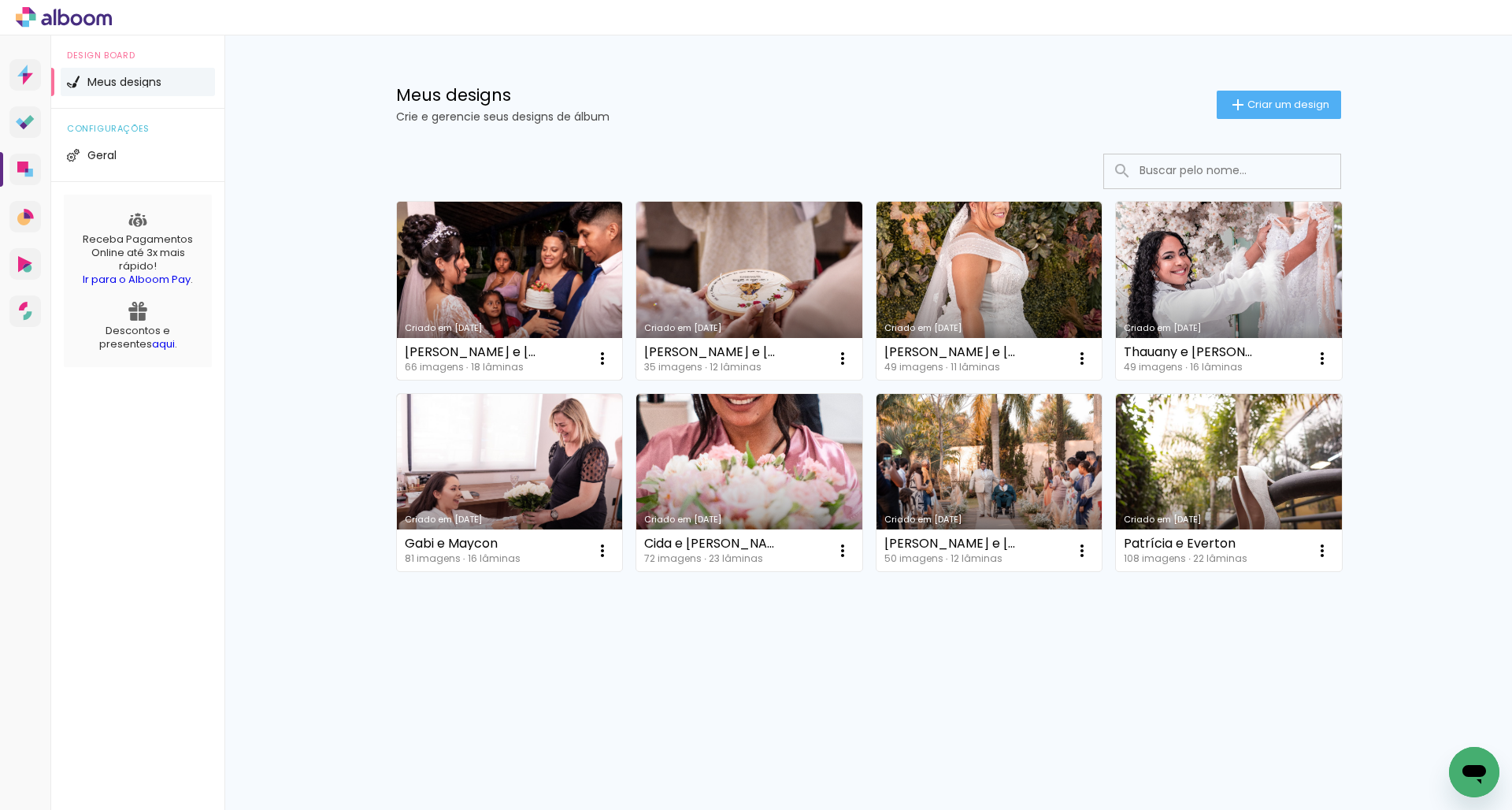
click at [475, 290] on link "Criado em [DATE]" at bounding box center [509, 291] width 226 height 178
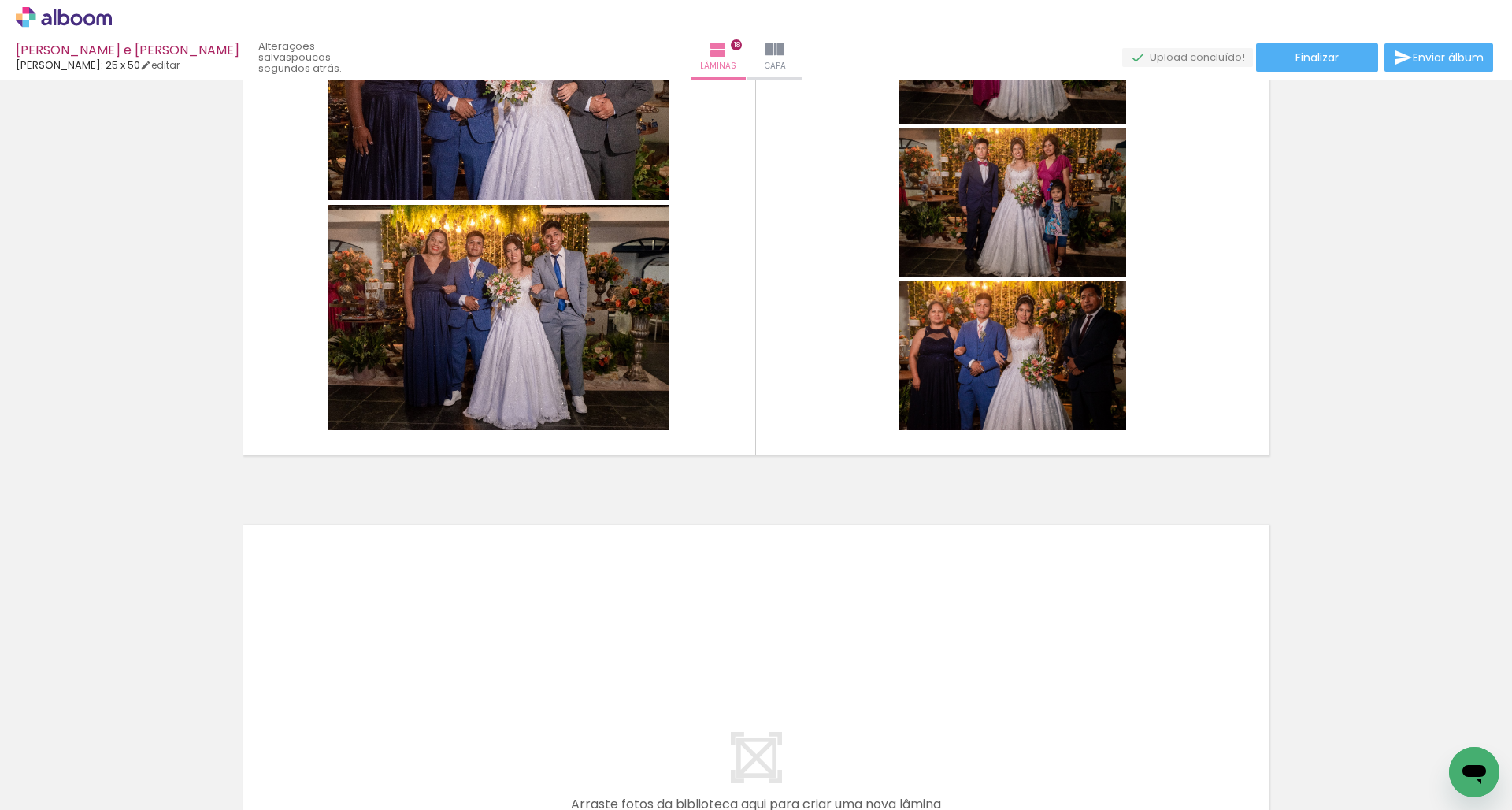
scroll to position [0, 972]
drag, startPoint x: 420, startPoint y: 804, endPoint x: 798, endPoint y: 808, distance: 378.0
click at [129, 808] on iron-horizontal-list at bounding box center [113, 761] width 32 height 99
drag, startPoint x: 652, startPoint y: 804, endPoint x: 45, endPoint y: 36, distance: 978.9
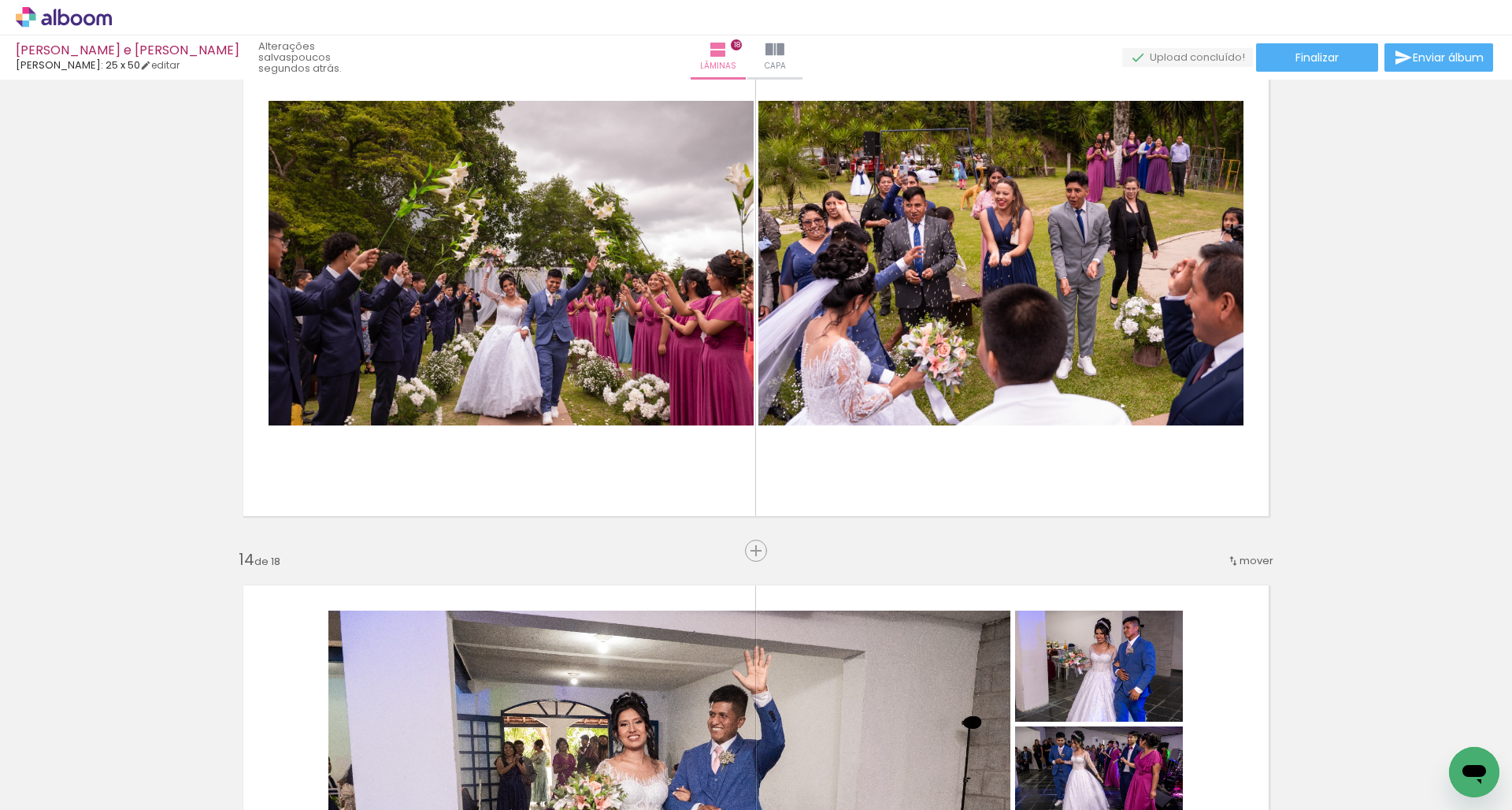
scroll to position [6767, 0]
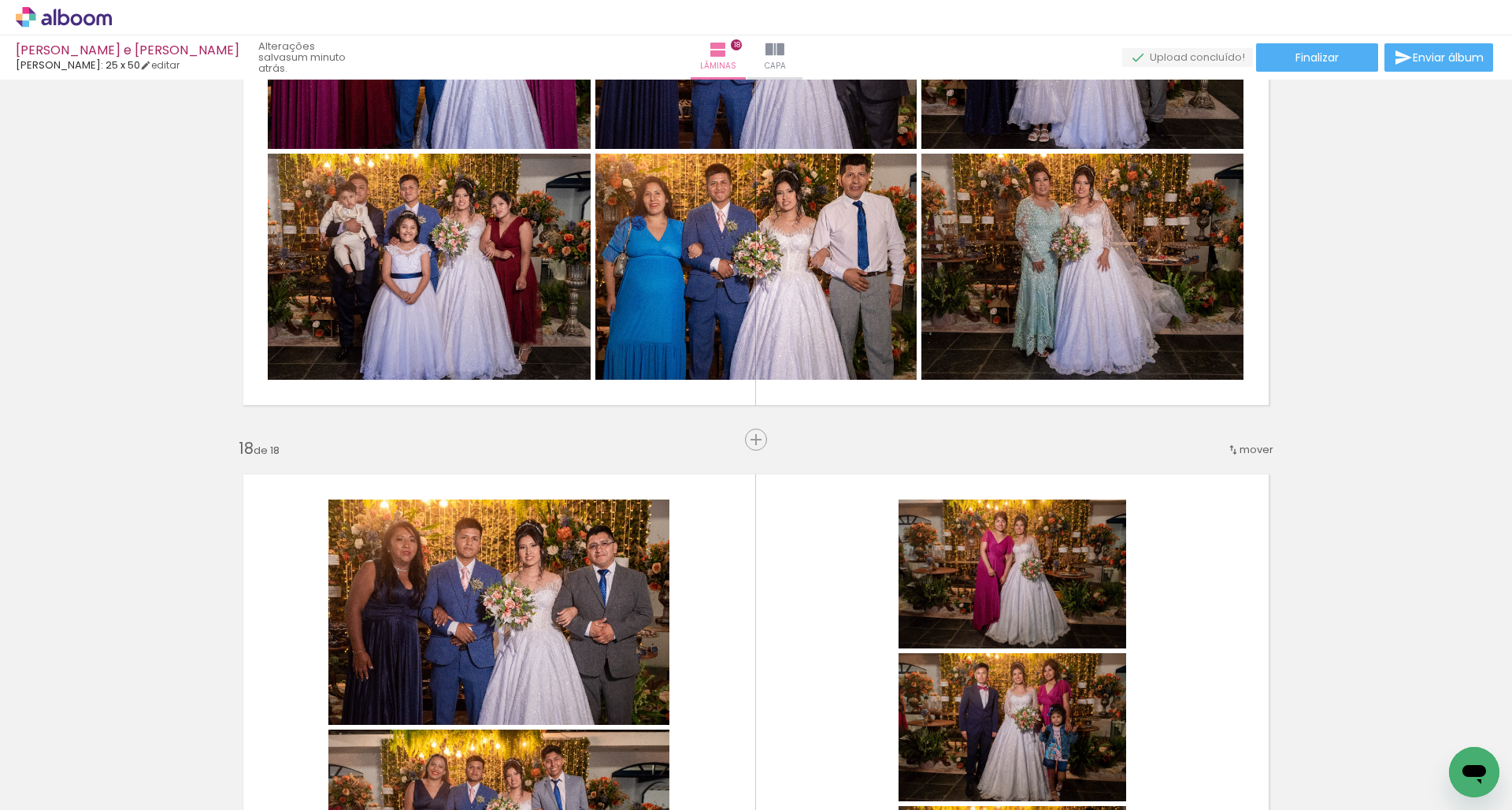
scroll to position [9616, 0]
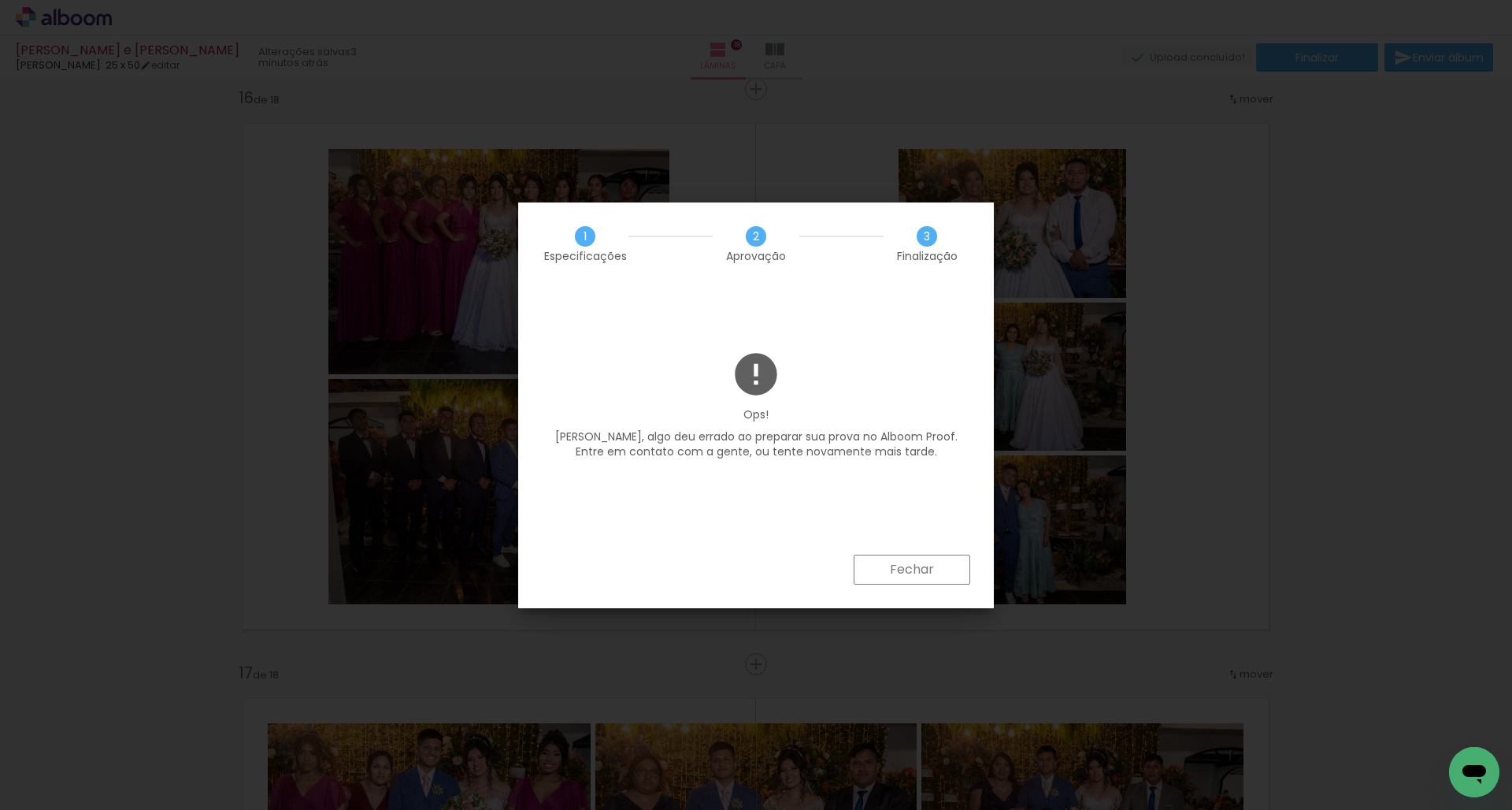
click at [886, 569] on paper-button "Fechar" at bounding box center [912, 569] width 117 height 30
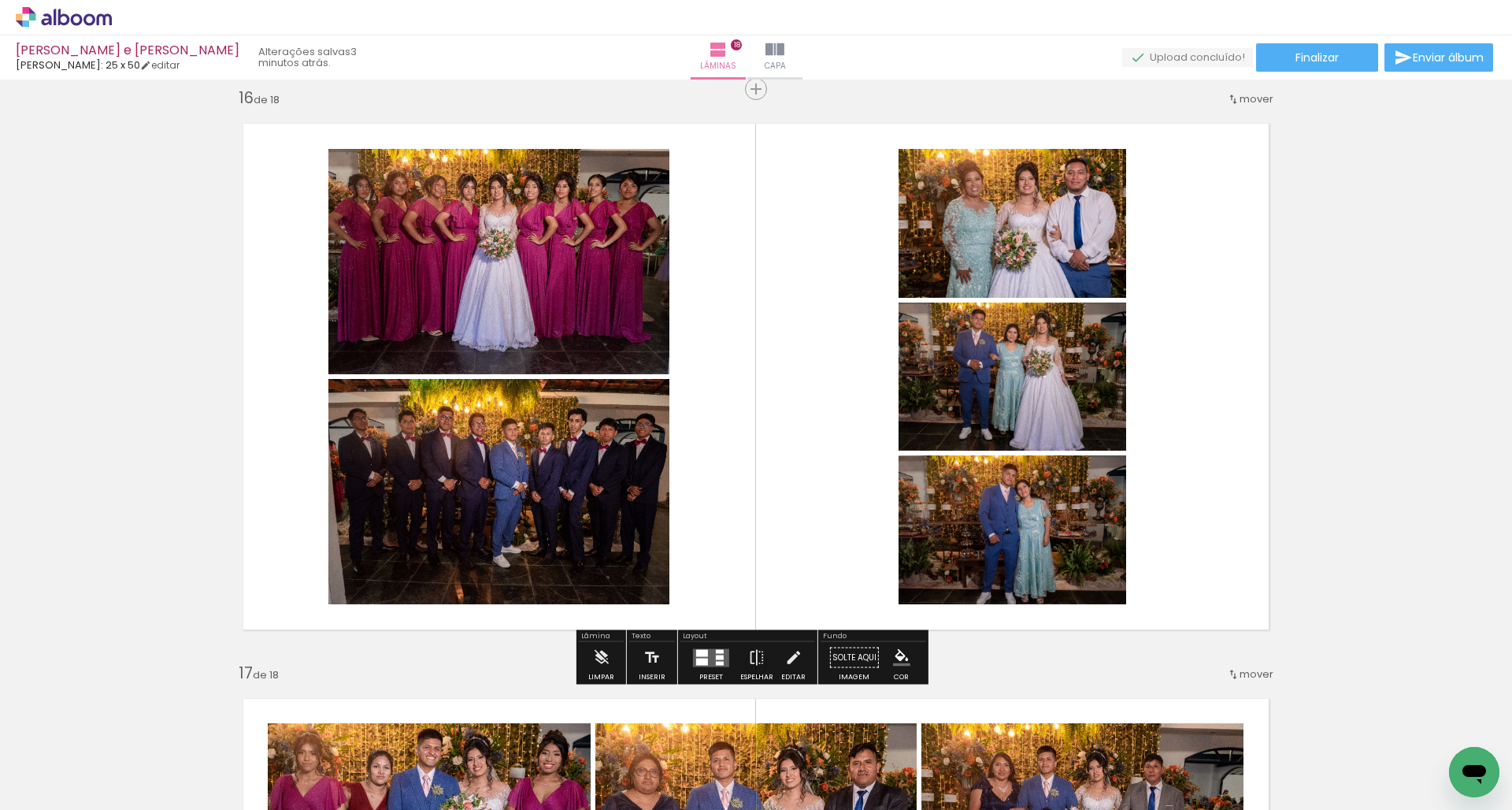
click at [1276, 52] on paper-button "Finalizar" at bounding box center [1317, 57] width 122 height 28
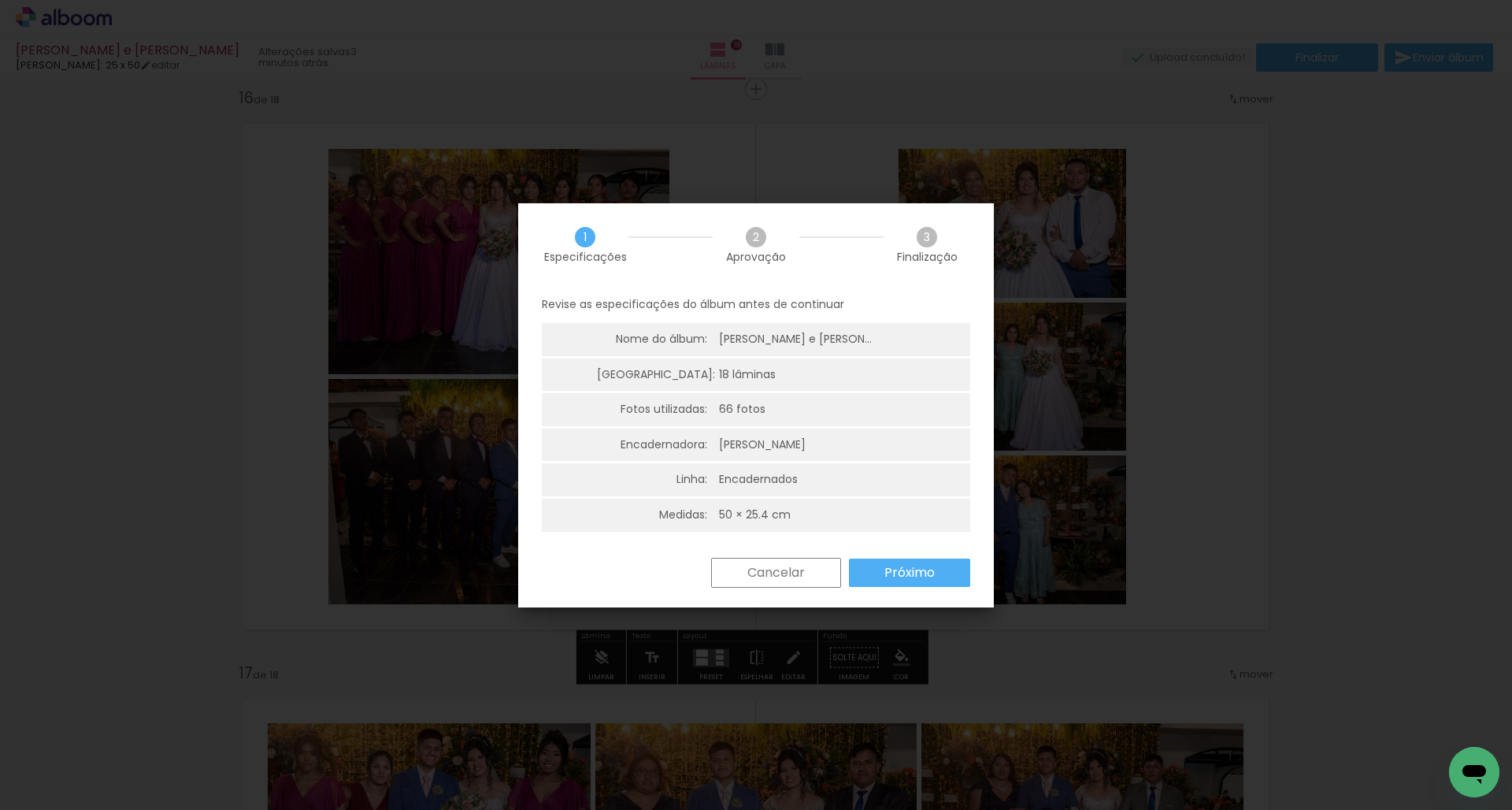
click at [0, 0] on slot "Próximo" at bounding box center [0, 0] width 0 height 0
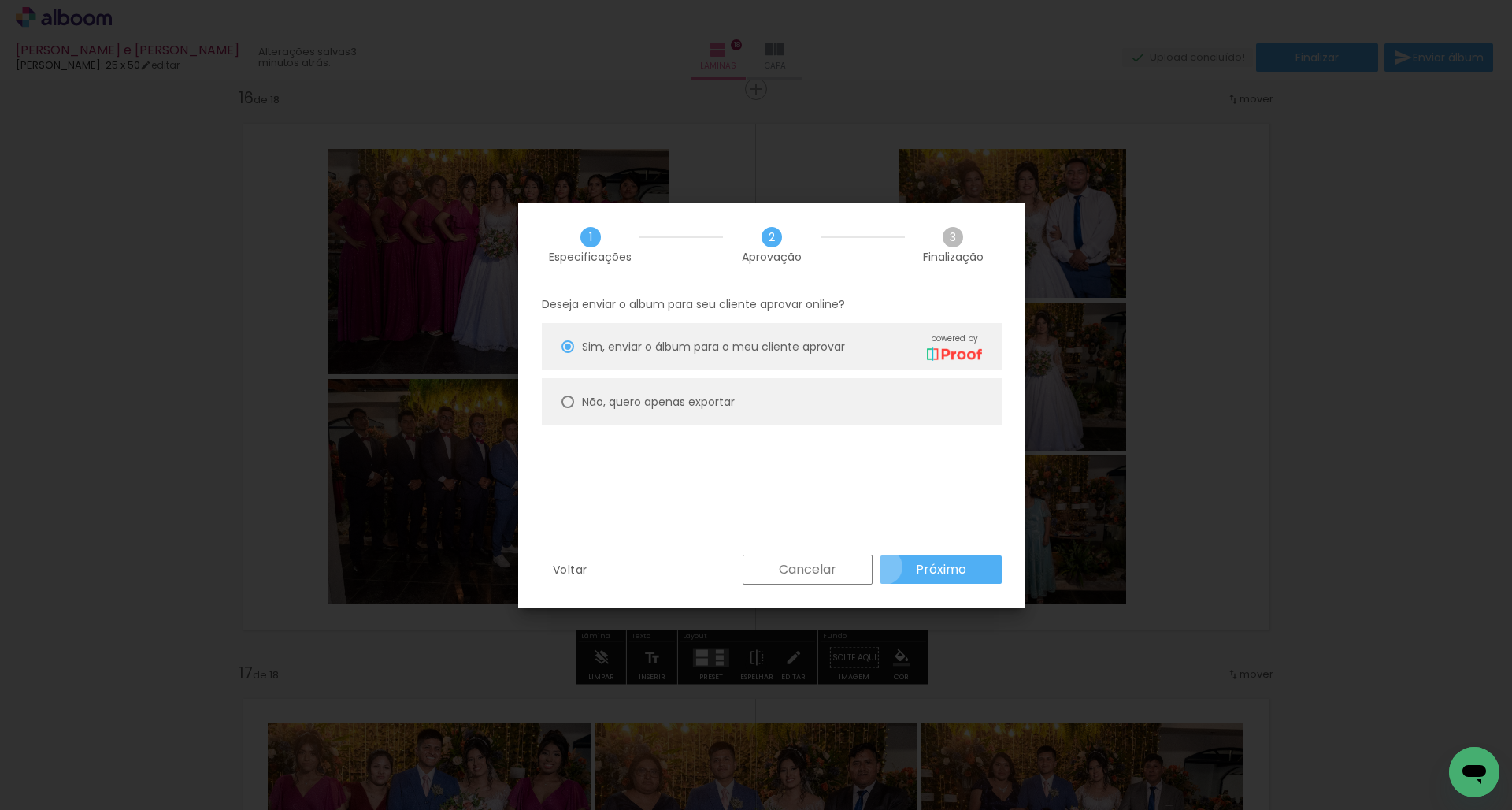
click at [885, 566] on paper-button "Próximo" at bounding box center [941, 569] width 121 height 28
